Goal: Contribute content

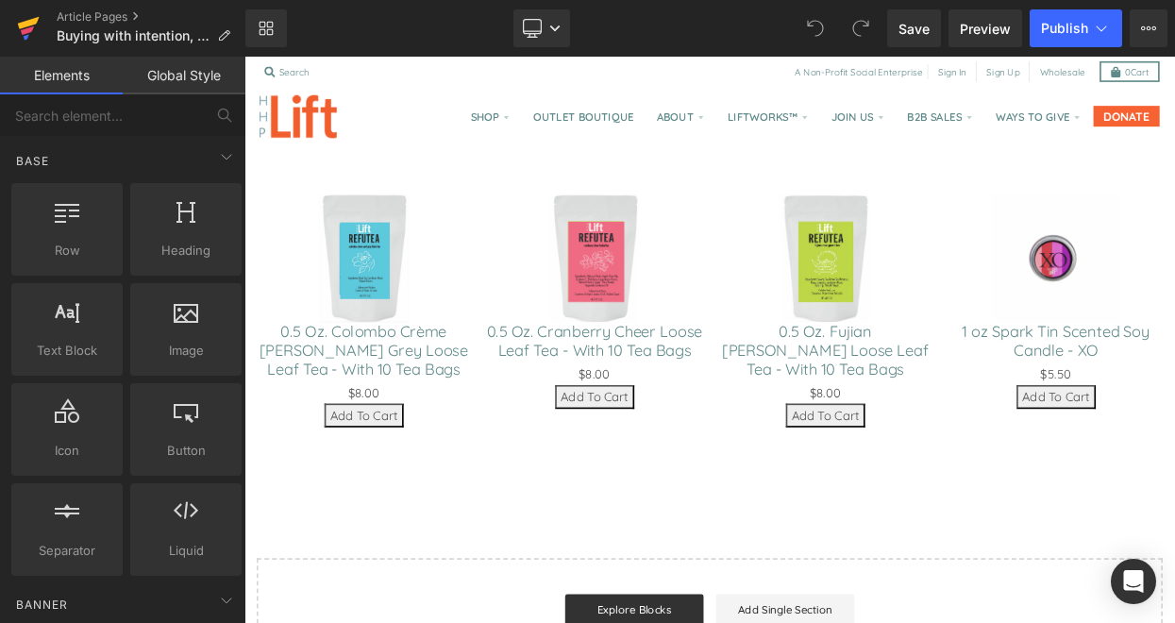
click at [26, 27] on icon at bounding box center [28, 28] width 23 height 47
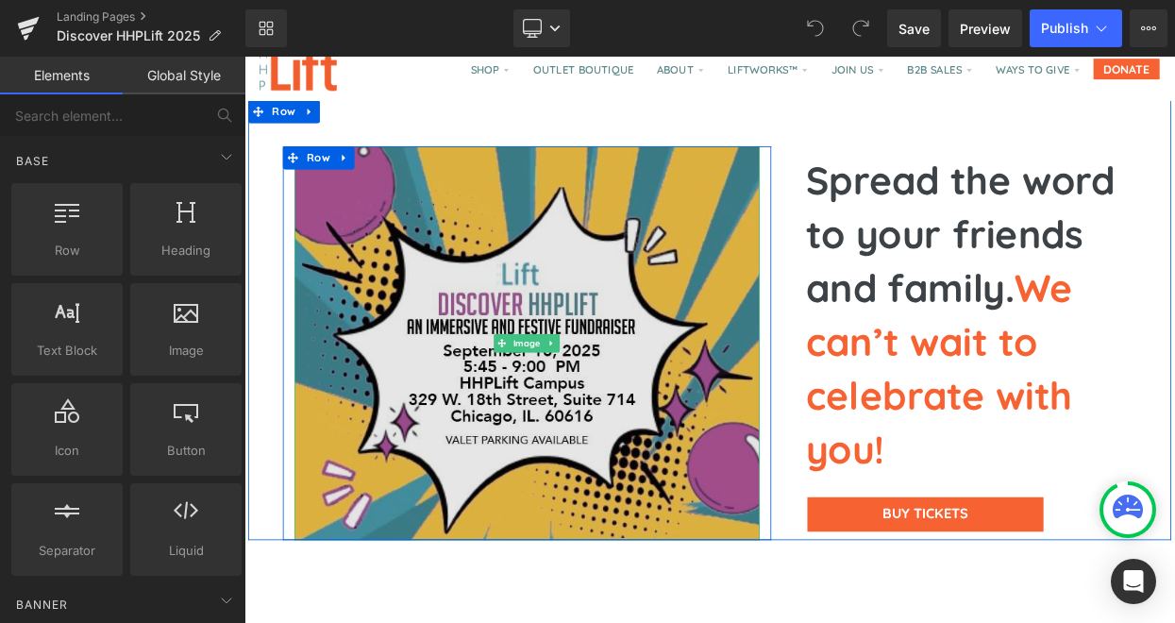
scroll to position [64, 0]
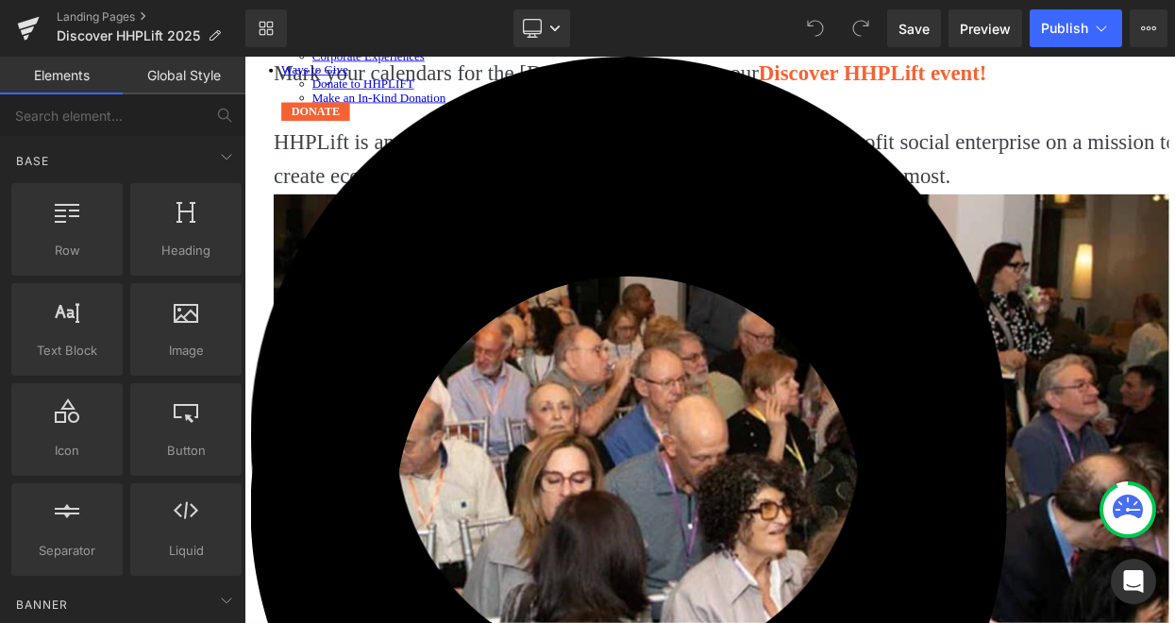
scroll to position [1077, 0]
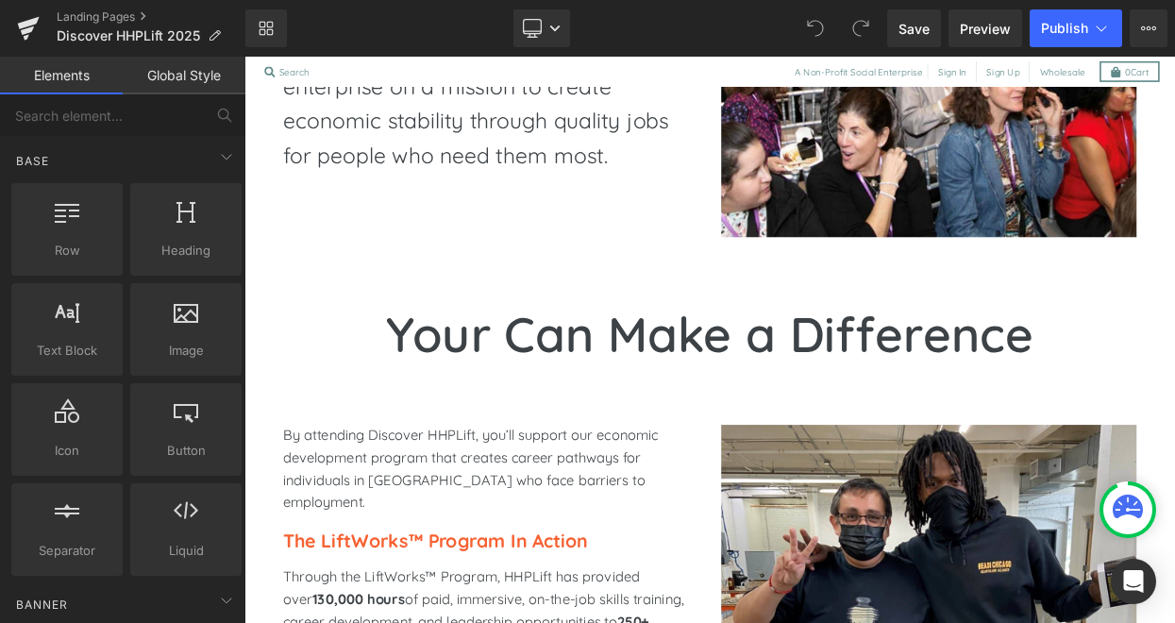
click at [523, 418] on h1 "Your Can Make a Difference" at bounding box center [816, 399] width 1048 height 90
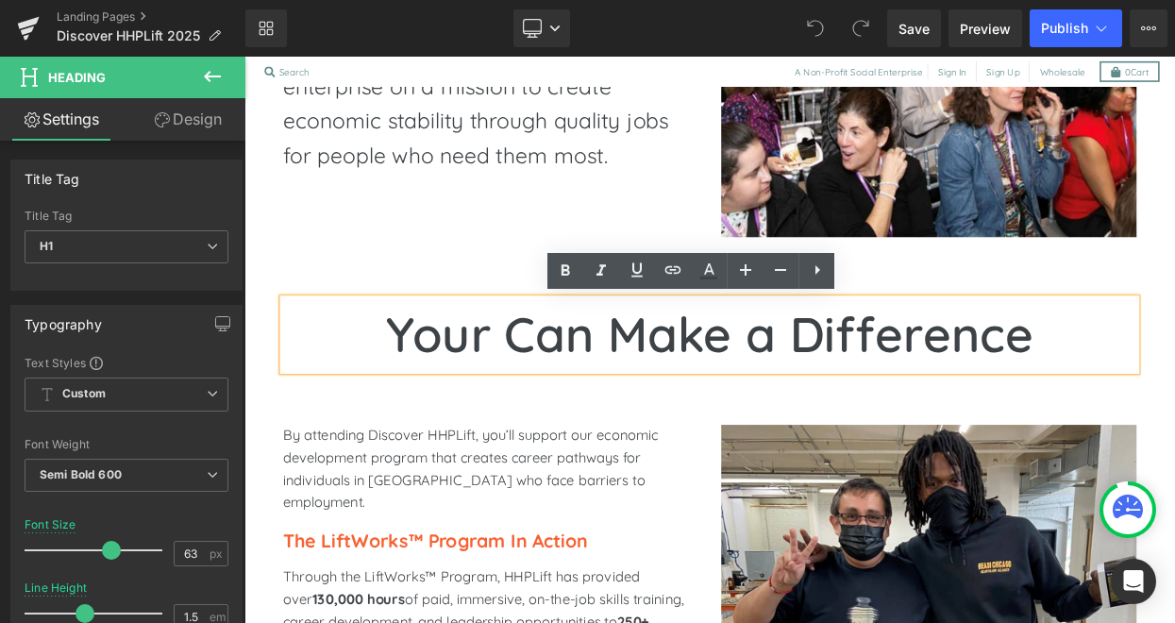
click at [535, 411] on h1 "Your Can Make a Difference" at bounding box center [816, 399] width 1048 height 90
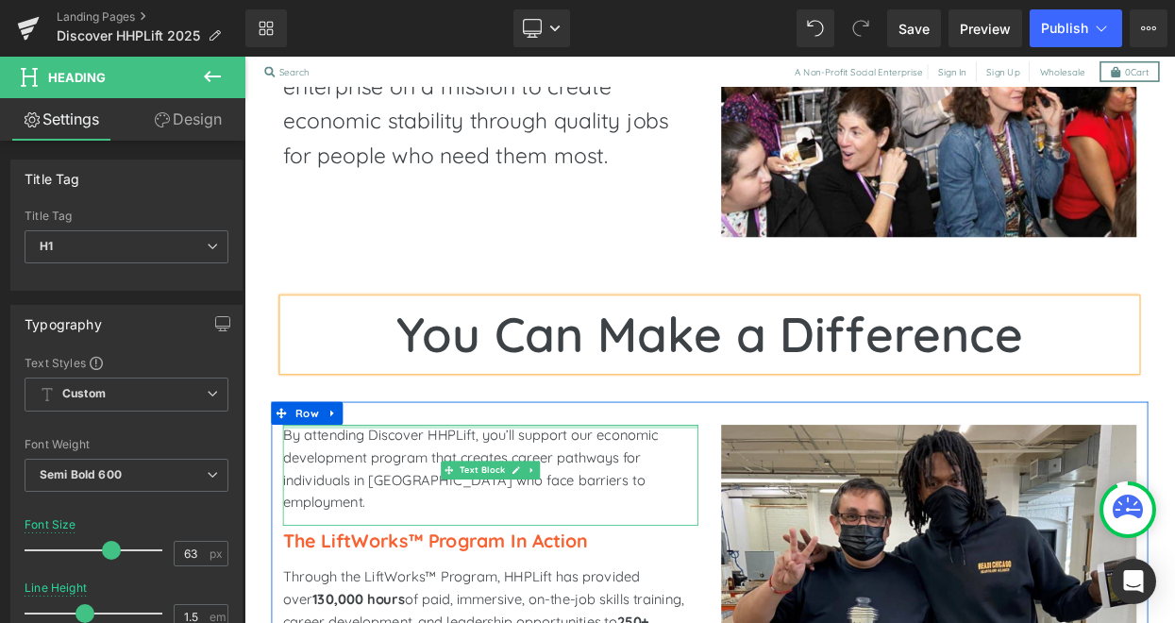
scroll to position [1085, 0]
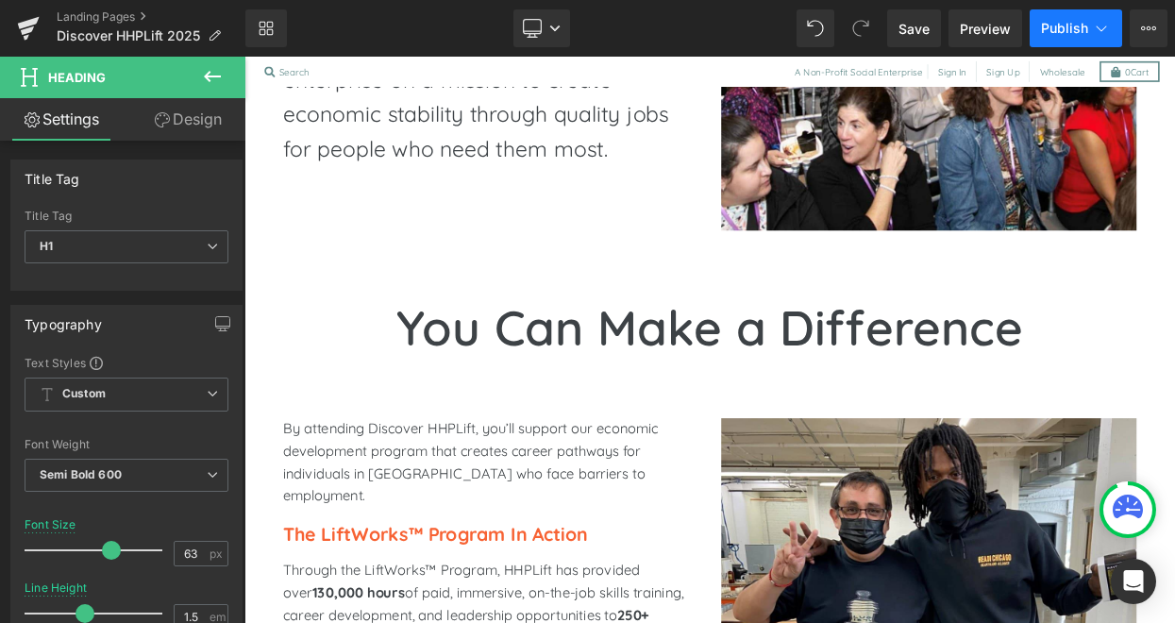
click at [1064, 23] on span "Publish" at bounding box center [1064, 28] width 47 height 15
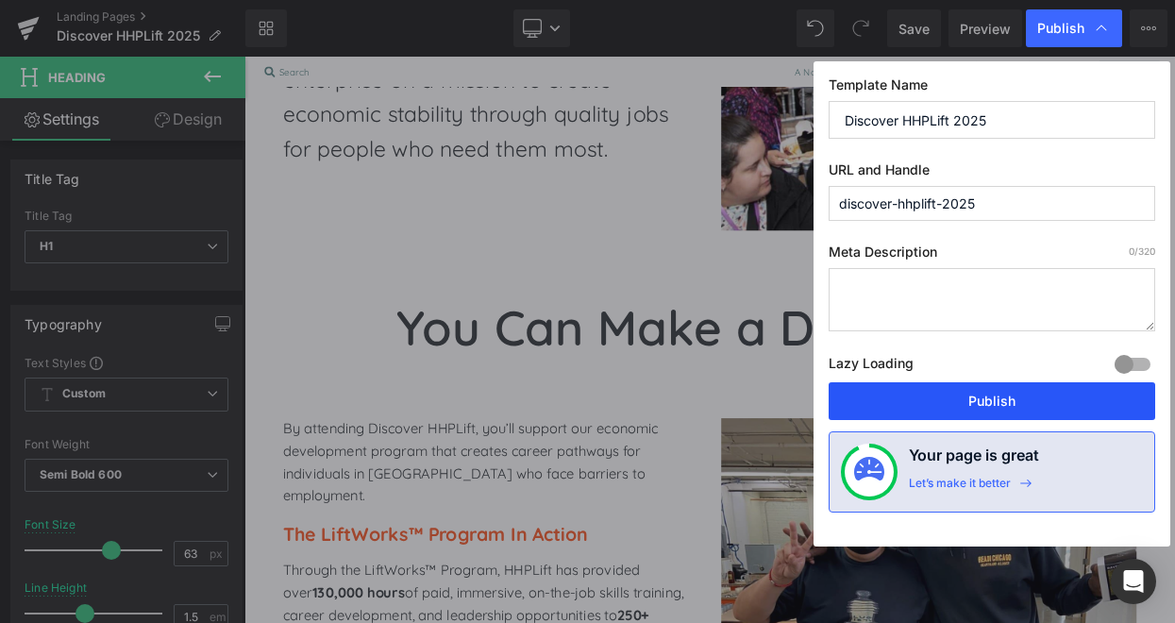
click at [965, 401] on button "Publish" at bounding box center [992, 401] width 327 height 38
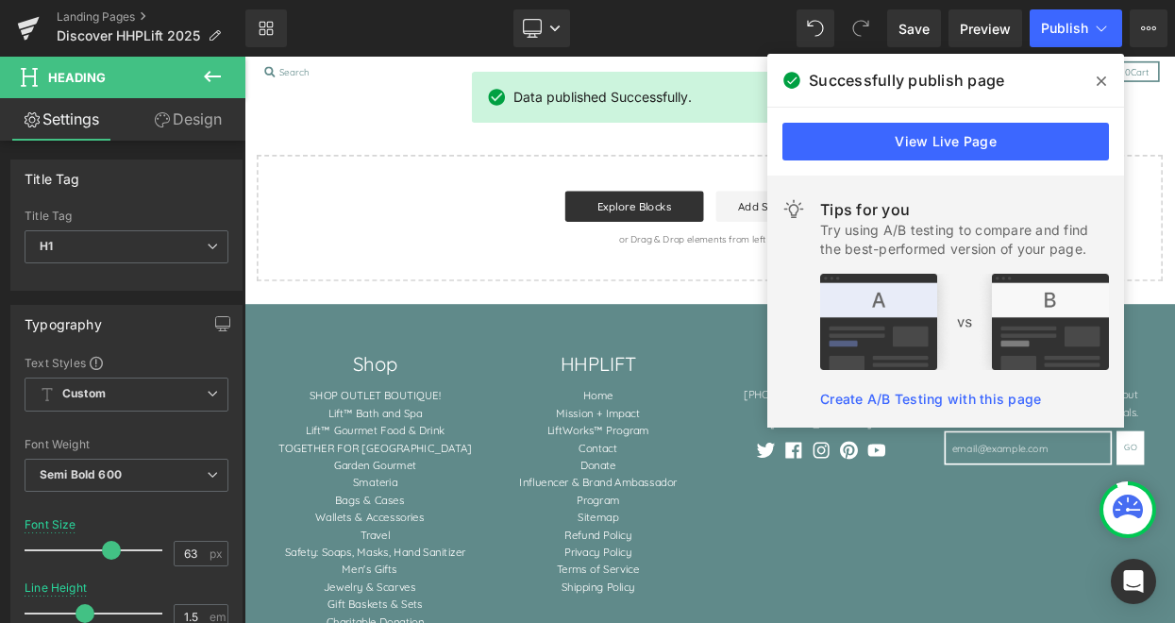
scroll to position [3596, 0]
